Goal: Use online tool/utility

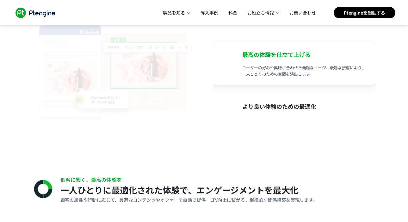
scroll to position [0, 65]
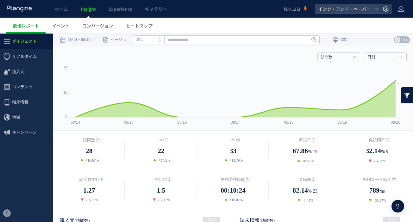
scroll to position [95, 0]
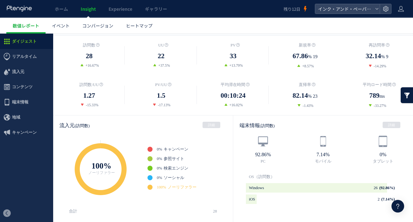
click at [126, 10] on span "Experience" at bounding box center [121, 9] width 24 height 6
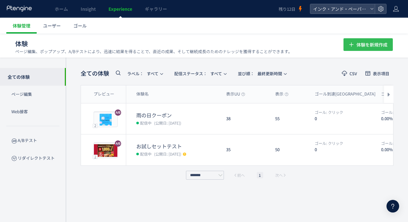
click at [355, 47] on icon "button" at bounding box center [352, 45] width 8 height 8
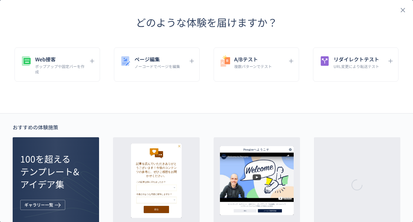
click at [336, 63] on h5 "リダイレクトテスト" at bounding box center [357, 59] width 46 height 9
click at [360, 63] on h5 "リダイレクトテスト" at bounding box center [357, 59] width 46 height 9
click at [386, 60] on div at bounding box center [206, 111] width 413 height 222
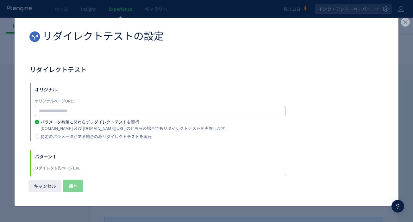
click at [161, 111] on input "dialog" at bounding box center [160, 111] width 251 height 10
